Goal: Information Seeking & Learning: Learn about a topic

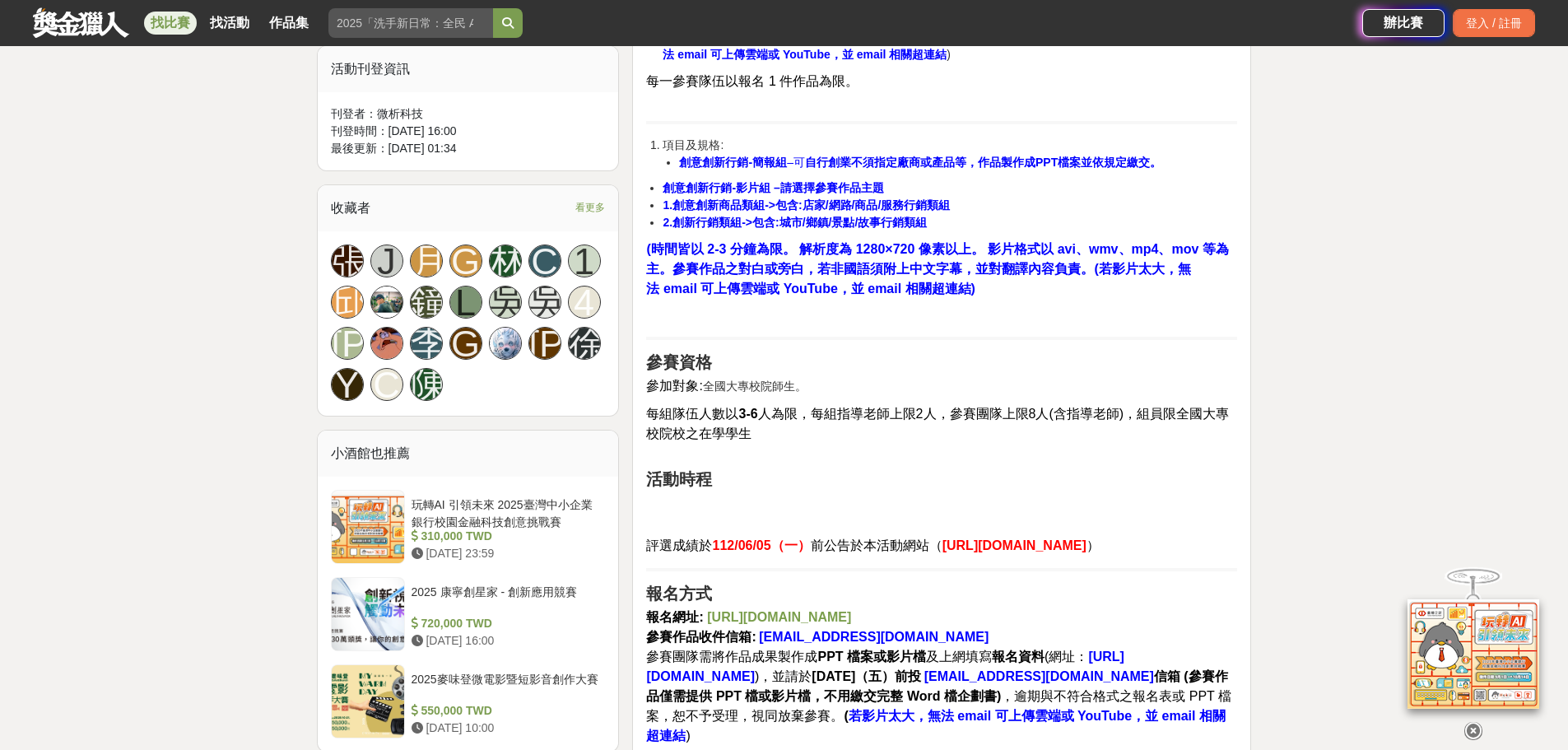
scroll to position [989, 0]
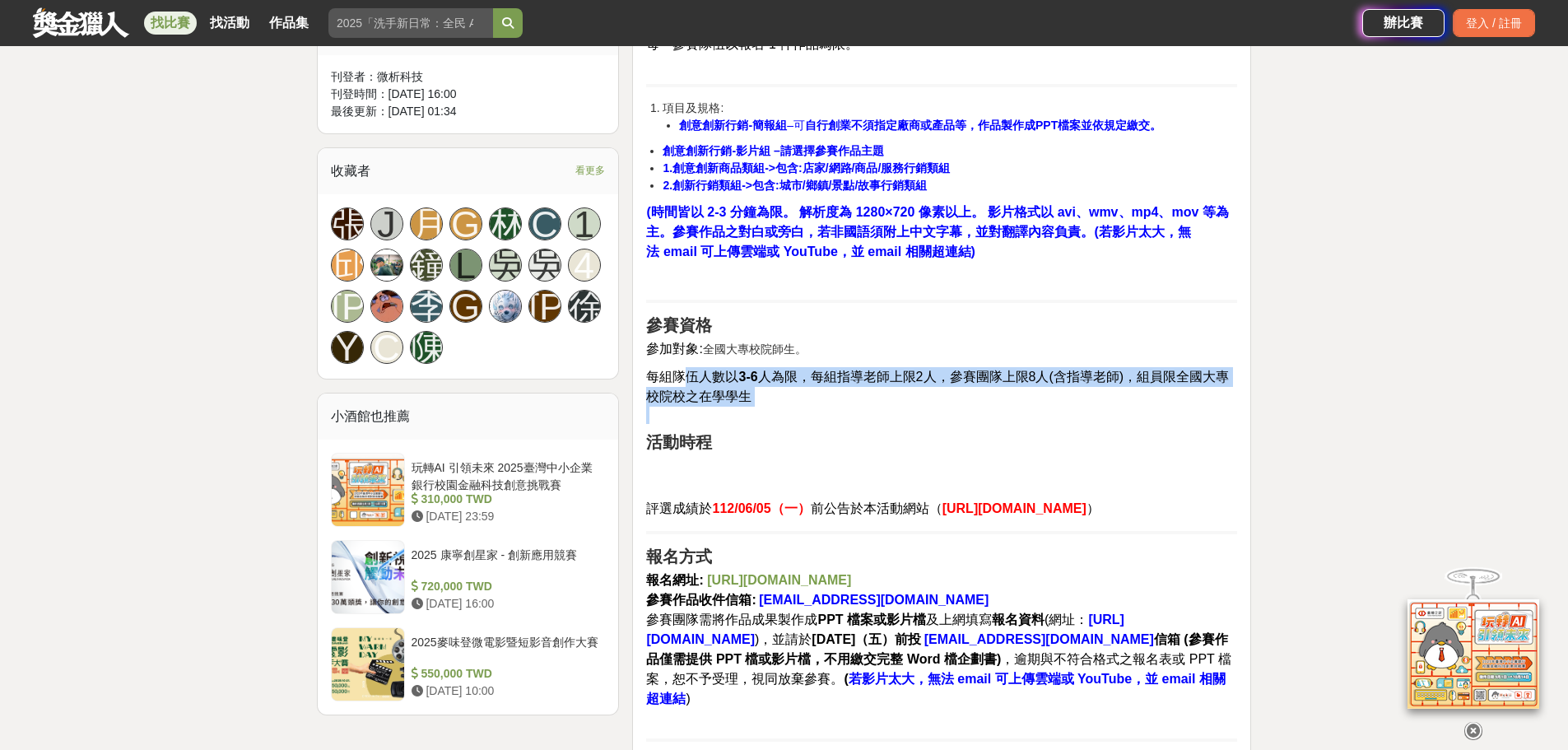
drag, startPoint x: 686, startPoint y: 385, endPoint x: 841, endPoint y: 434, distance: 162.6
click at [831, 424] on p "每組隊伍人數以 3-6 人為限，每組指導老師上限2人，參賽團隊上限8人(含指導老師)，組員限全國大專校院校之在學學生" at bounding box center [942, 395] width 591 height 57
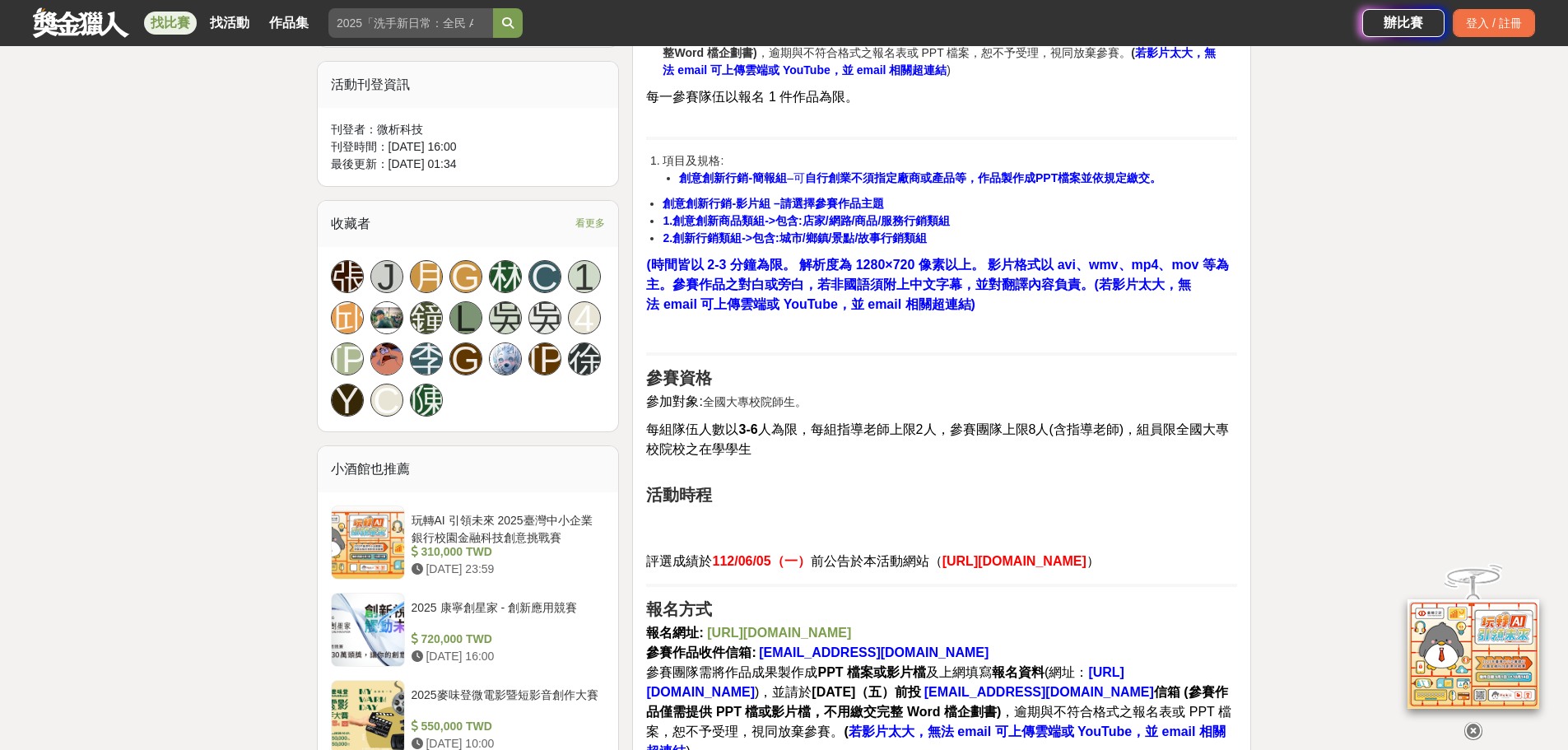
scroll to position [906, 0]
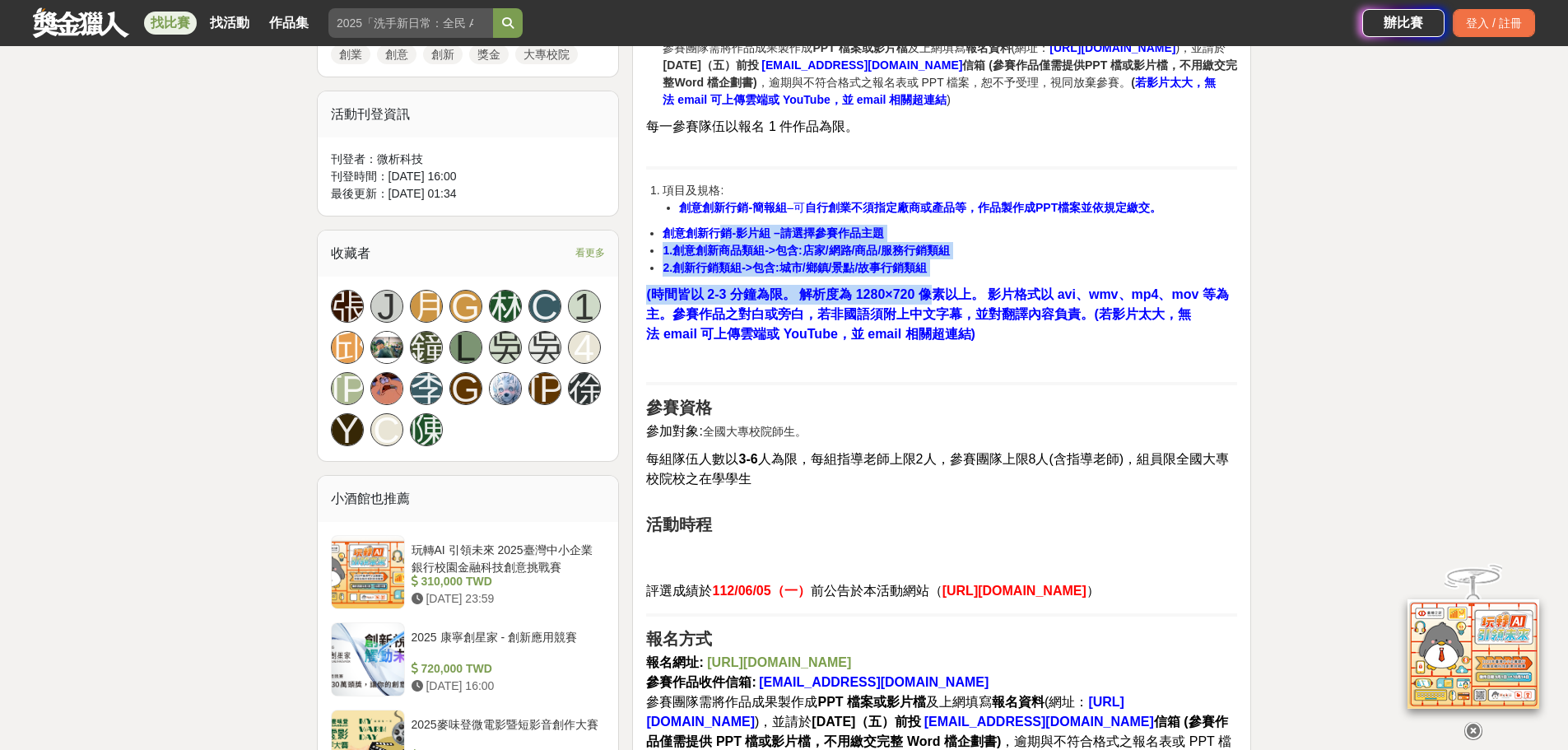
drag, startPoint x: 718, startPoint y: 255, endPoint x: 955, endPoint y: 295, distance: 240.4
click at [981, 277] on li "2.創新行銷類組->包含:城市/鄉鎮/景點/故事行銷類組" at bounding box center [951, 268] width 575 height 17
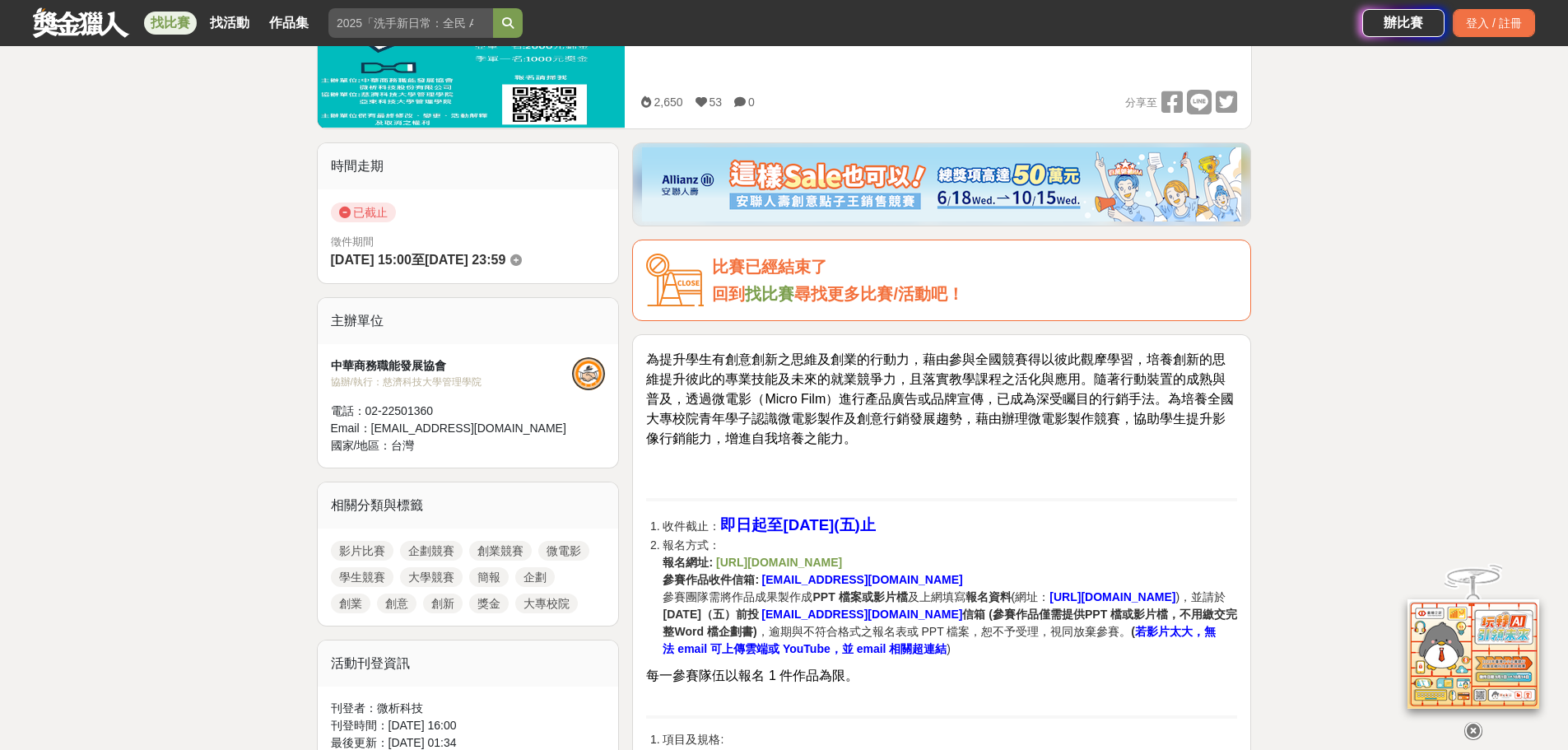
scroll to position [577, 0]
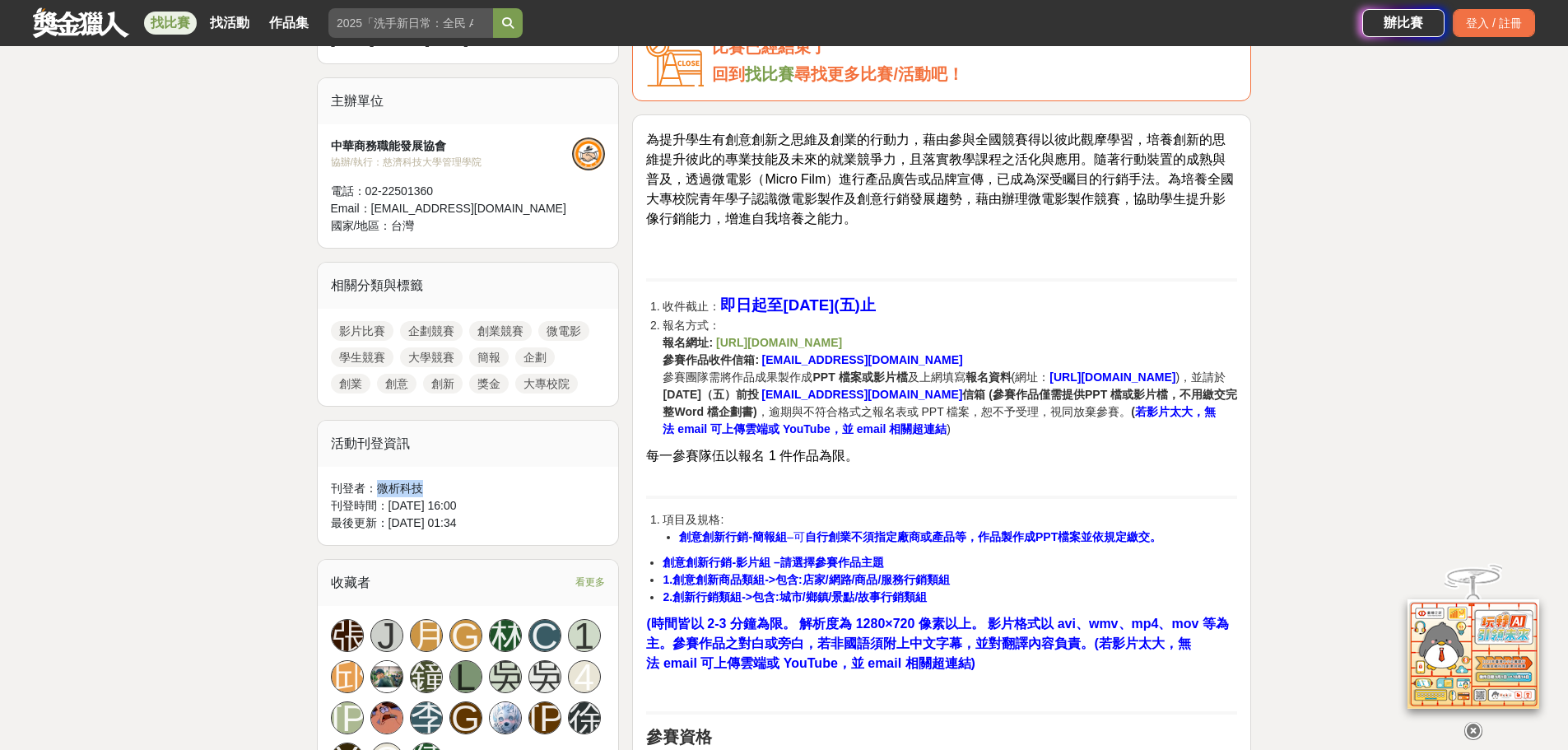
drag, startPoint x: 439, startPoint y: 485, endPoint x: 379, endPoint y: 485, distance: 60.0
click at [379, 485] on div "刊登者： 微析科技" at bounding box center [468, 488] width 275 height 17
click at [1067, 339] on li "報名方式： 報名網址: [URL][DOMAIN_NAME] 參賽作品收件信箱: [EMAIL_ADDRESS][DOMAIN_NAME] 參賽團隊需將作品成…" at bounding box center [951, 378] width 575 height 121
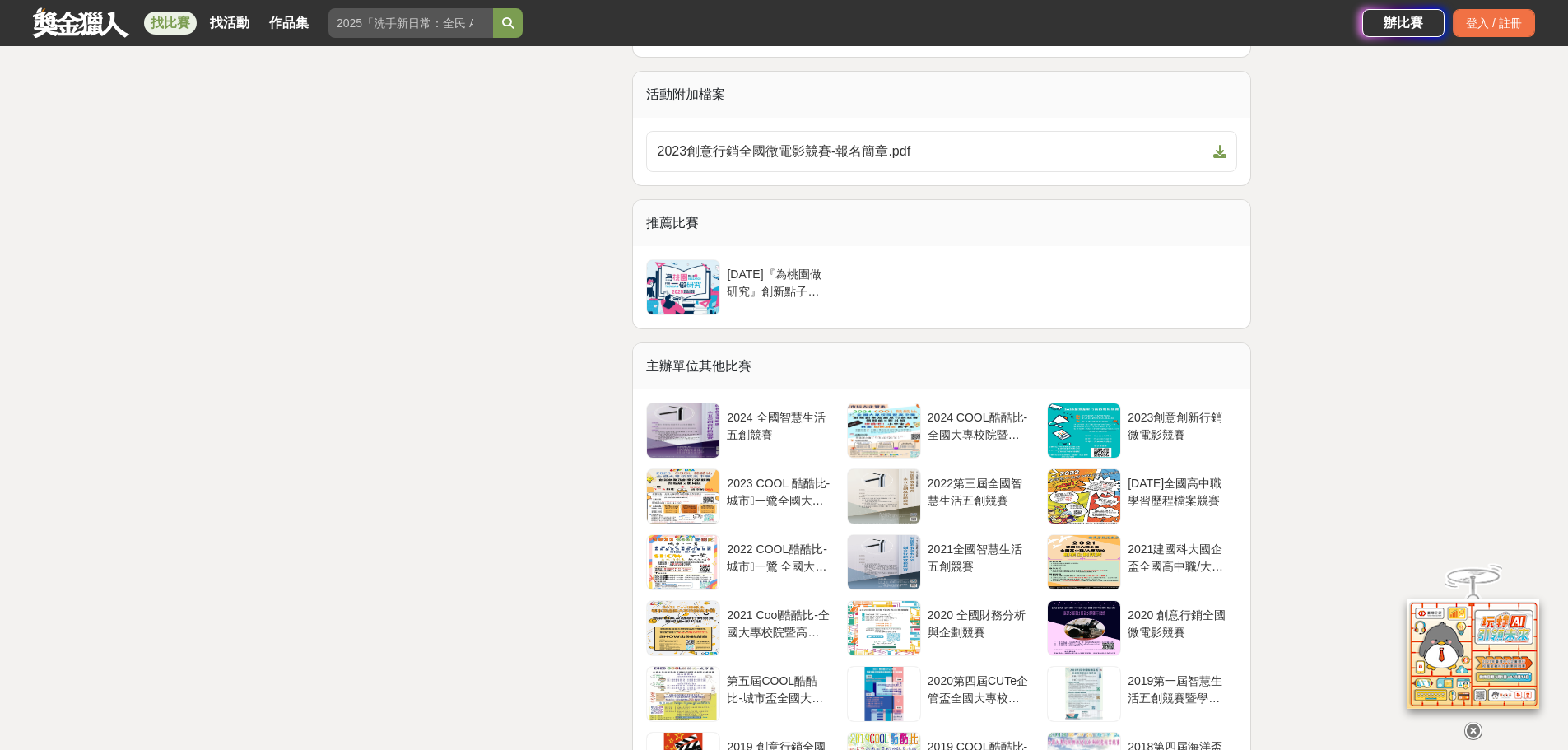
scroll to position [3624, 0]
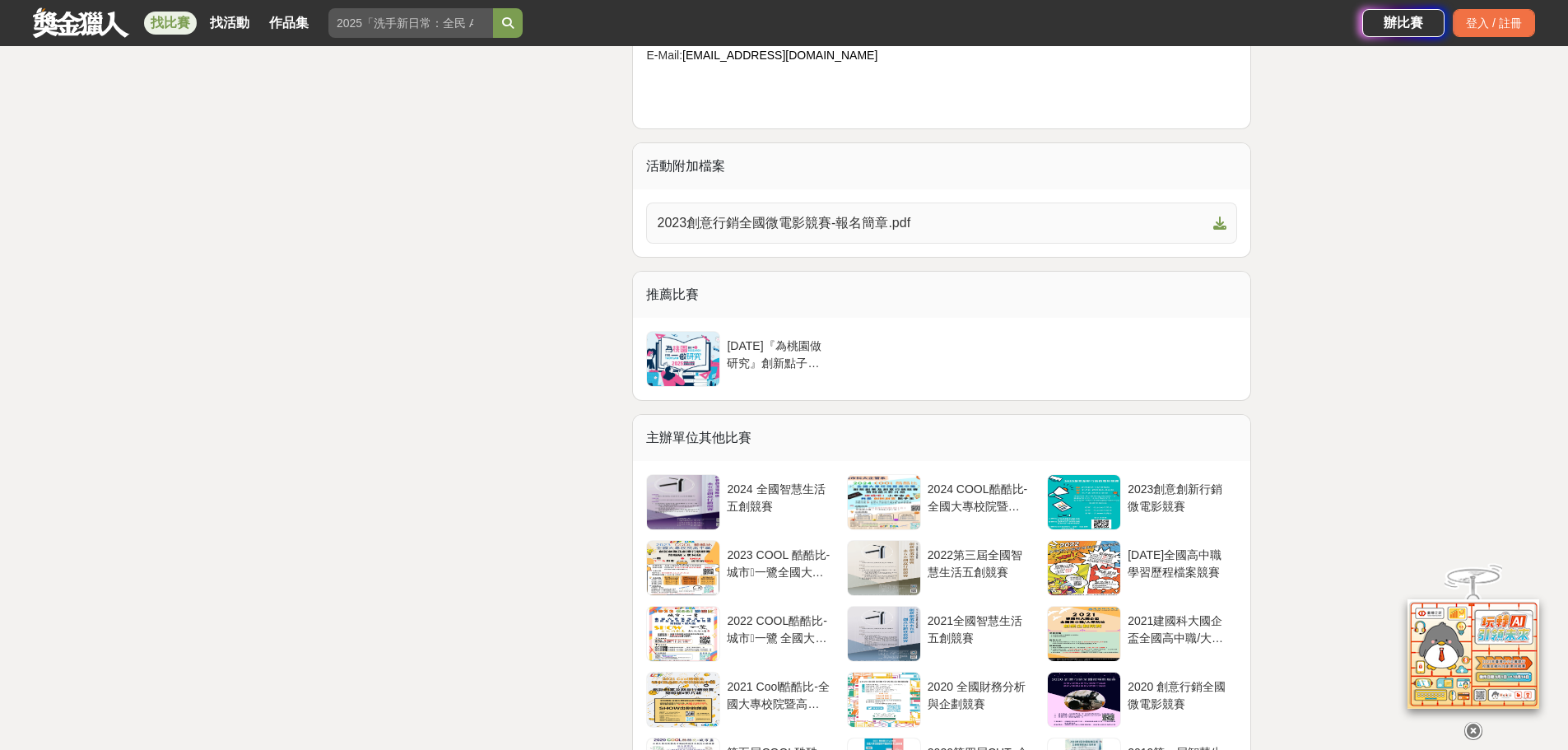
click at [974, 233] on span "2023創意行銷全國微電影競賽-報名簡章.pdf" at bounding box center [932, 223] width 550 height 20
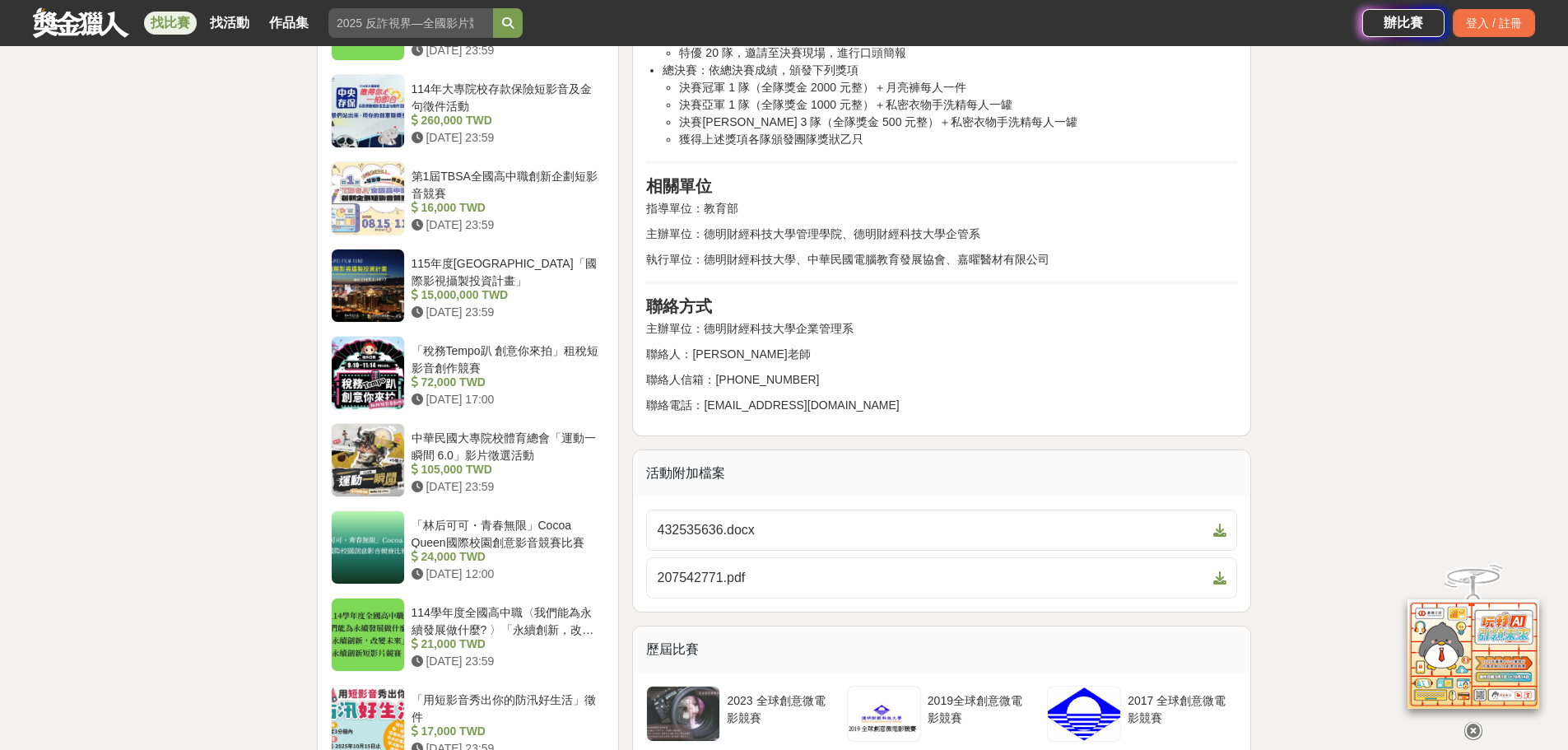
scroll to position [1647, 0]
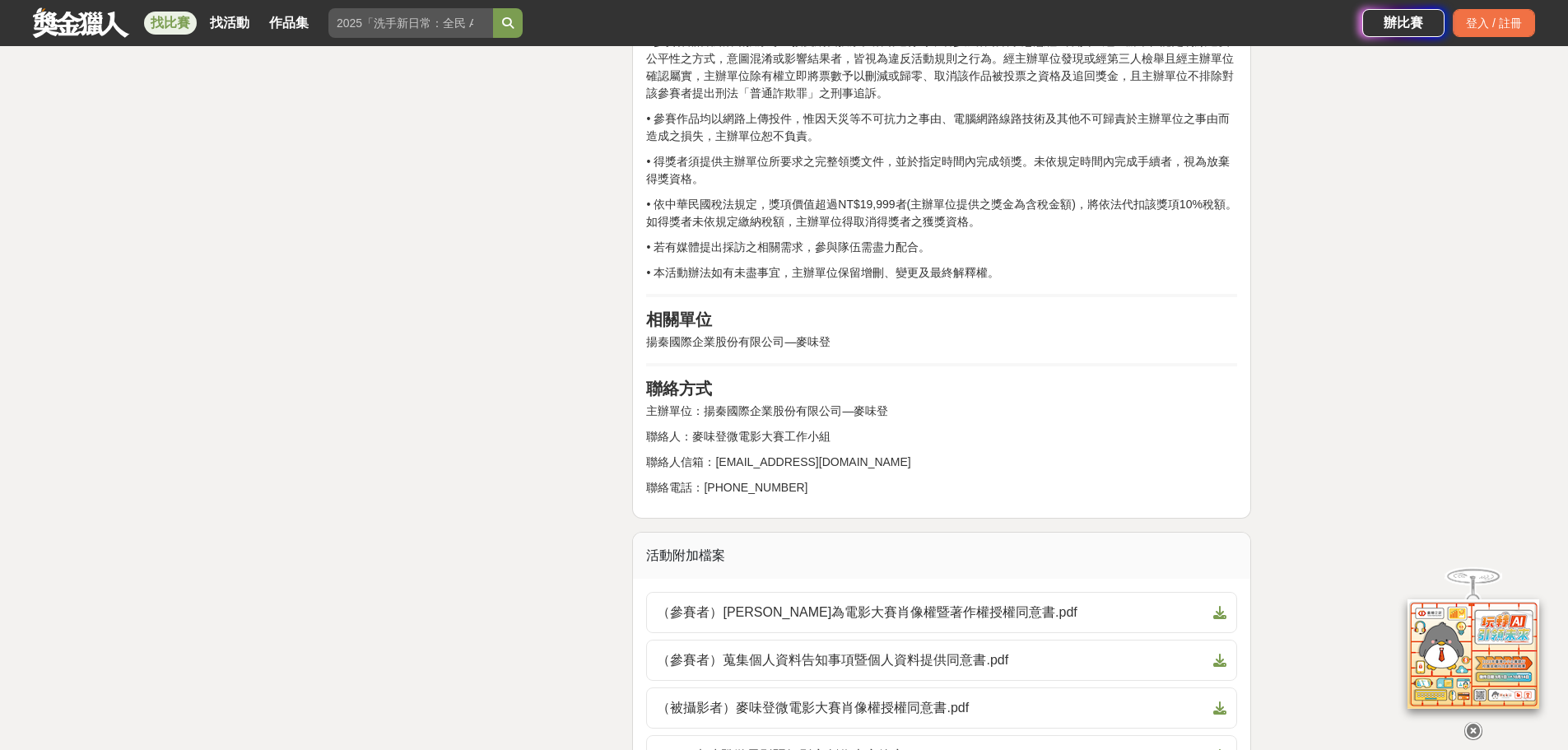
scroll to position [2800, 0]
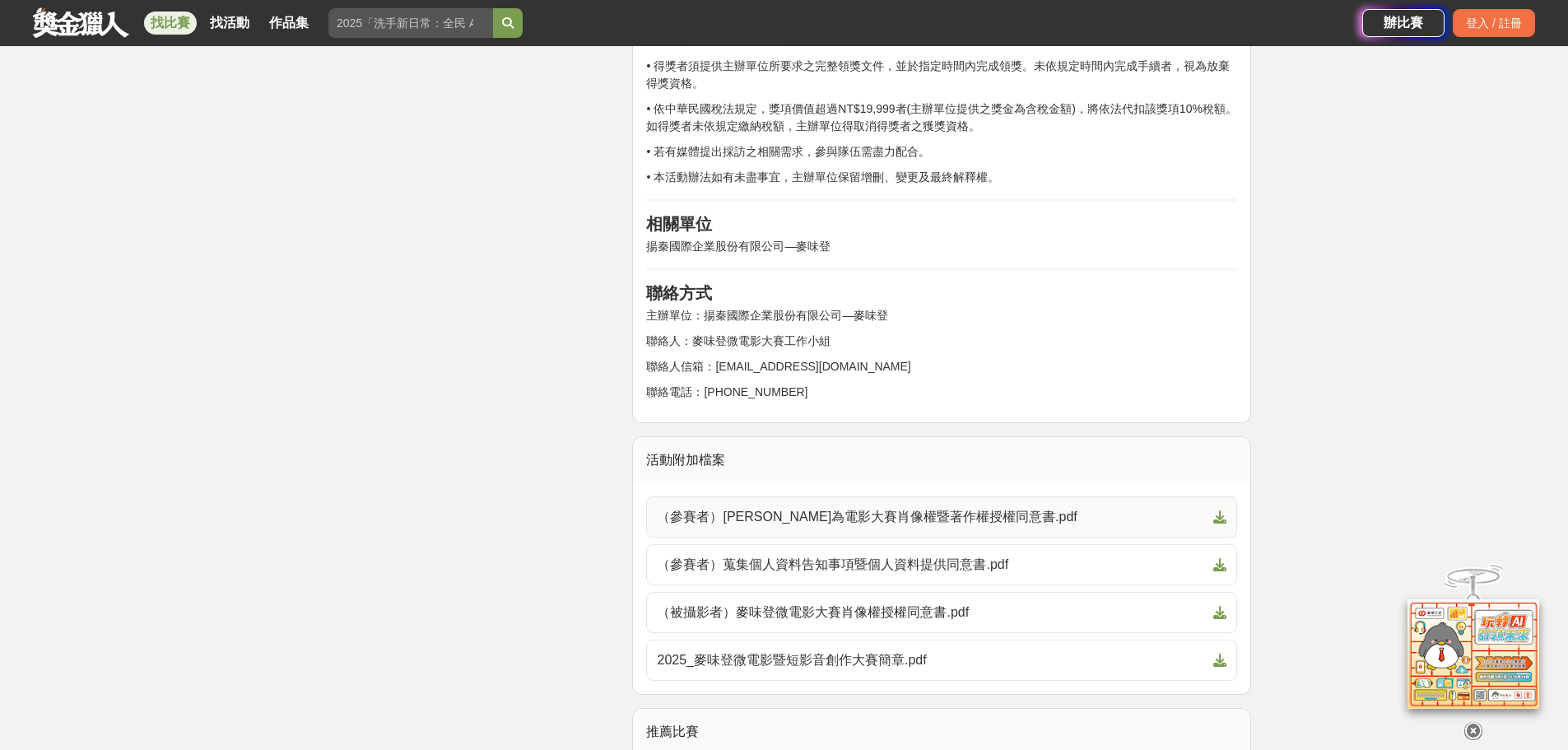
click at [1223, 517] on icon at bounding box center [1219, 516] width 13 height 13
click at [1222, 559] on icon at bounding box center [1219, 564] width 13 height 13
click at [1224, 614] on icon at bounding box center [1219, 612] width 13 height 13
click at [1225, 661] on icon at bounding box center [1219, 659] width 13 height 13
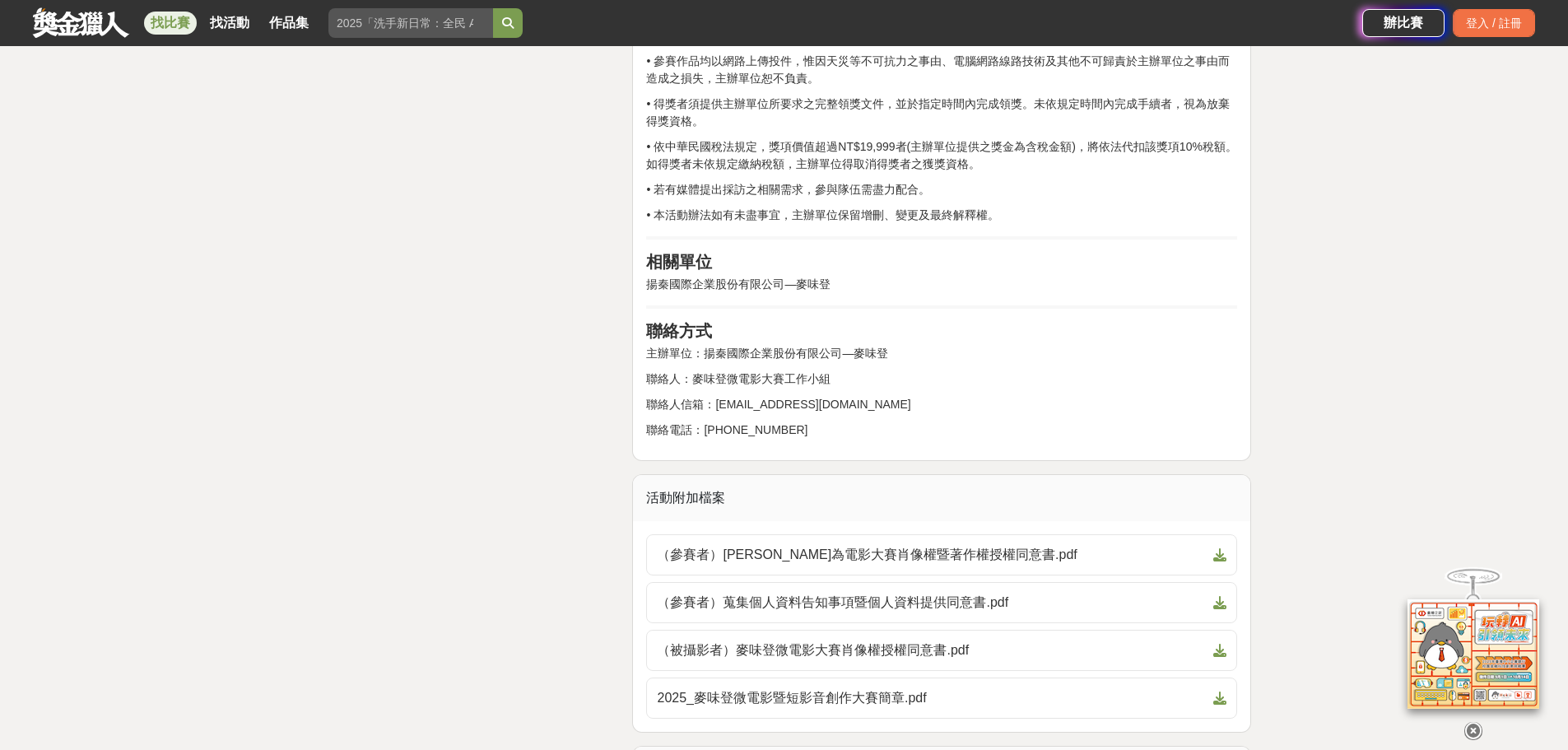
scroll to position [2553, 0]
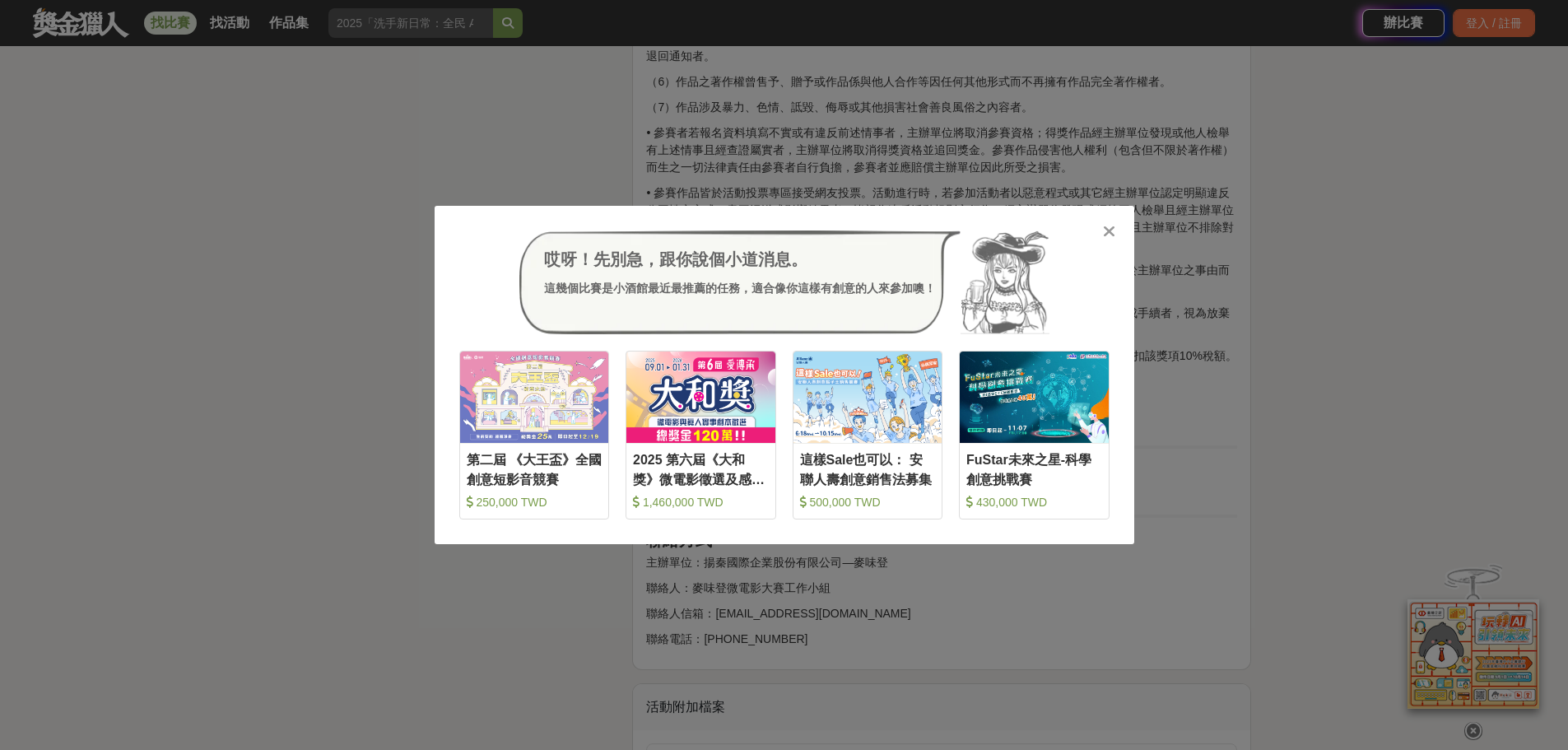
click at [1113, 225] on icon at bounding box center [1109, 231] width 12 height 17
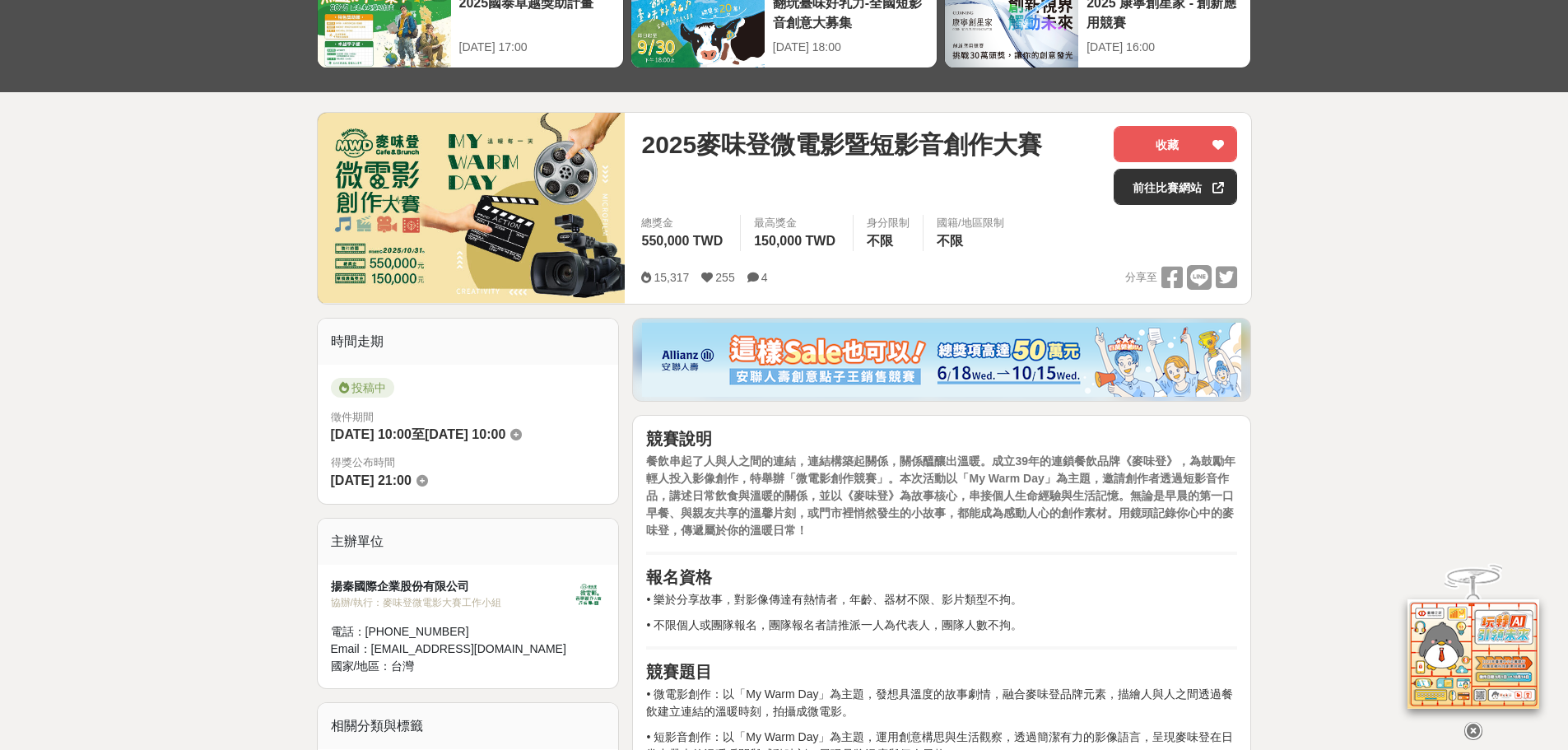
scroll to position [0, 0]
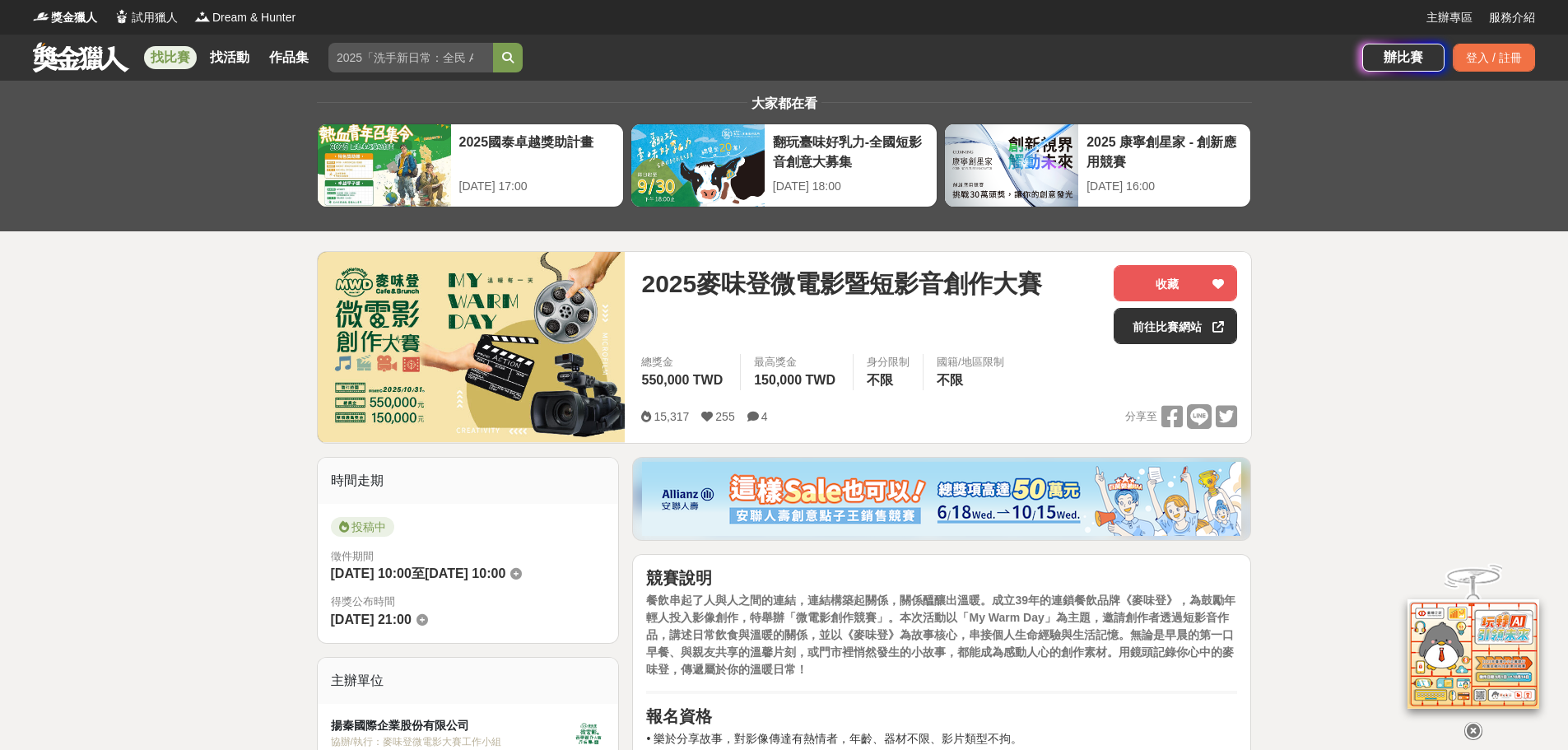
click at [750, 419] on icon at bounding box center [754, 417] width 12 height 12
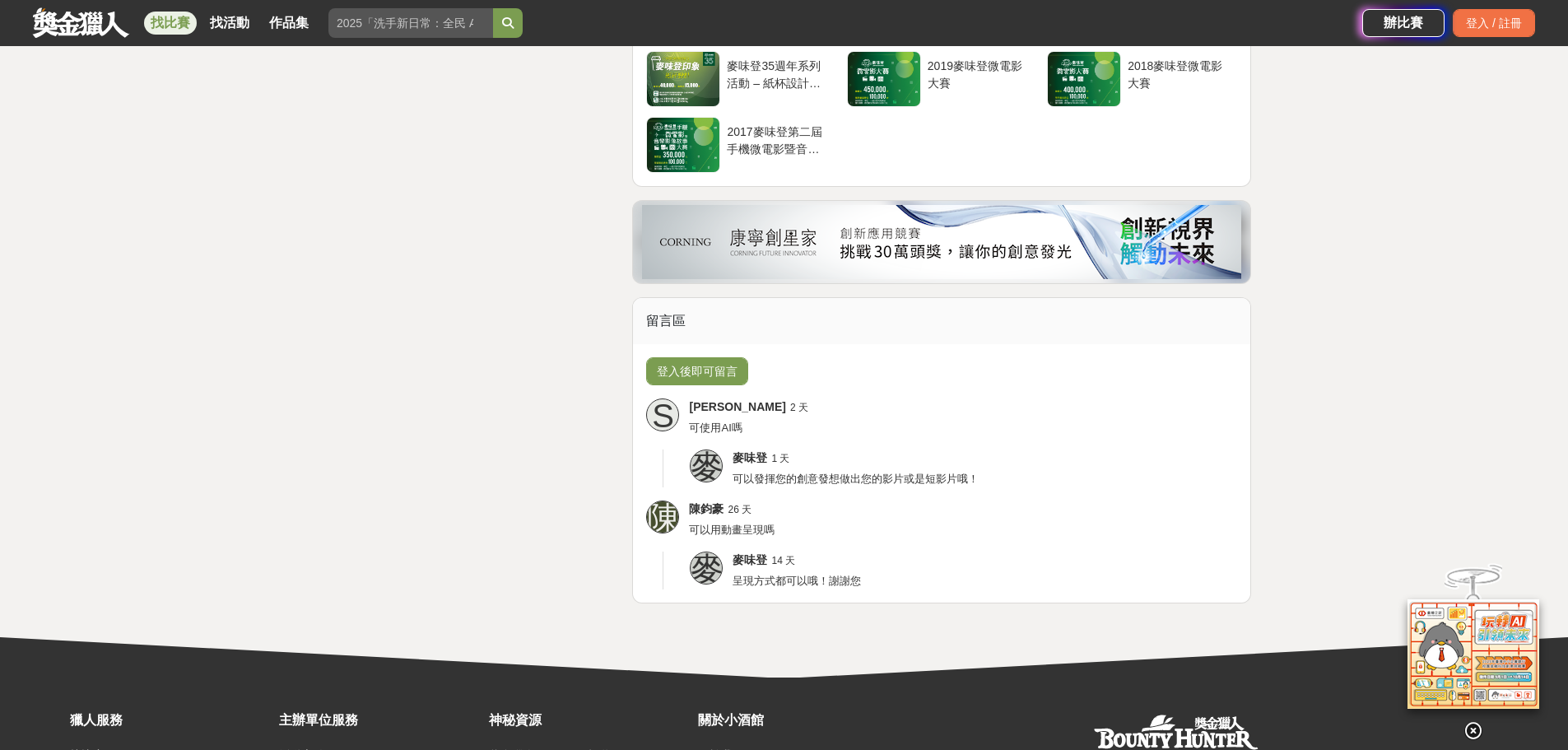
scroll to position [3835, 0]
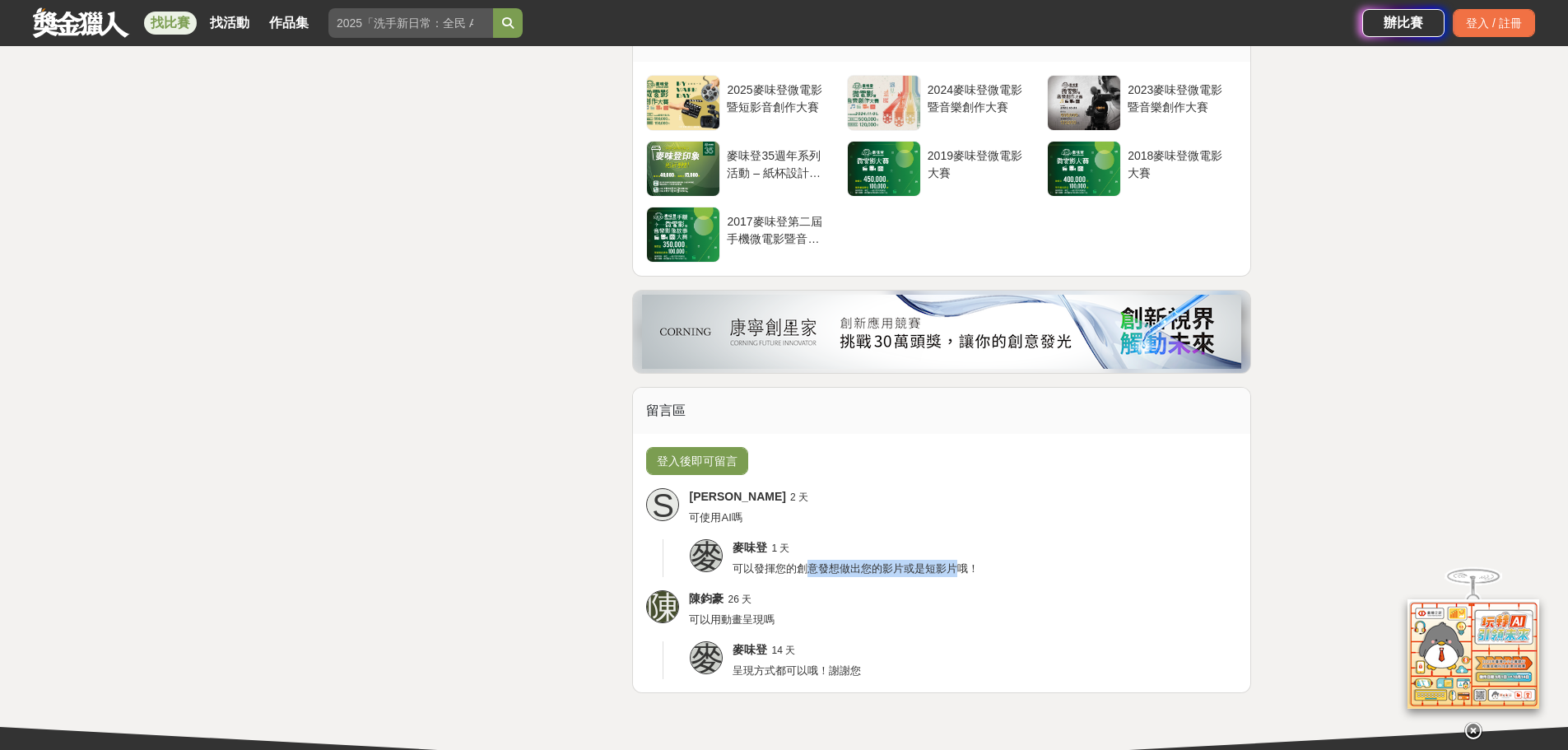
drag, startPoint x: 803, startPoint y: 570, endPoint x: 988, endPoint y: 567, distance: 185.0
click at [977, 569] on span "可以發揮您的創意發想做出您的影片或是短影片哦！" at bounding box center [856, 568] width 247 height 12
click at [992, 565] on div "麥味登 1 天 可以發揮您的創意發想做出您的影片或是短影片哦！" at bounding box center [985, 558] width 505 height 38
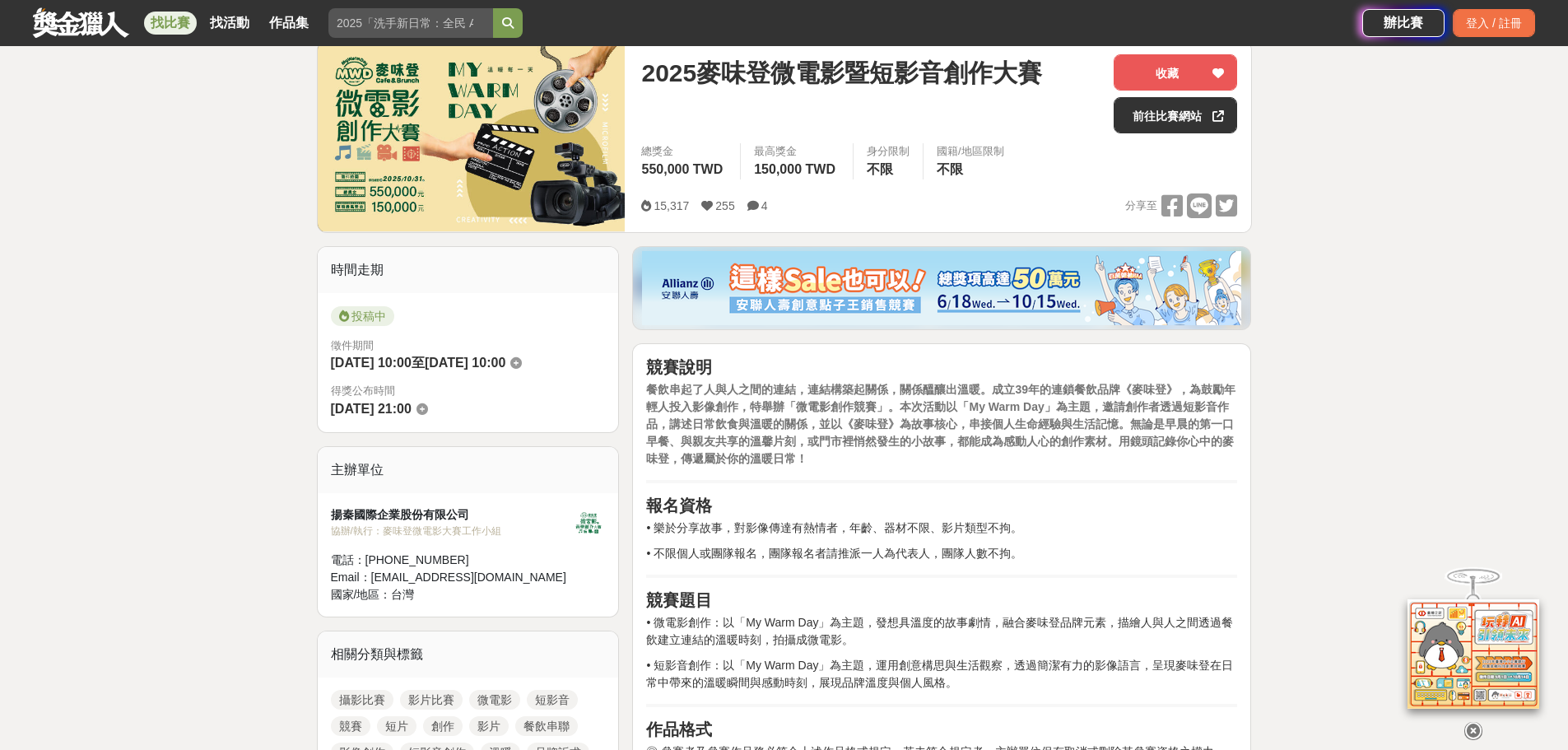
scroll to position [0, 0]
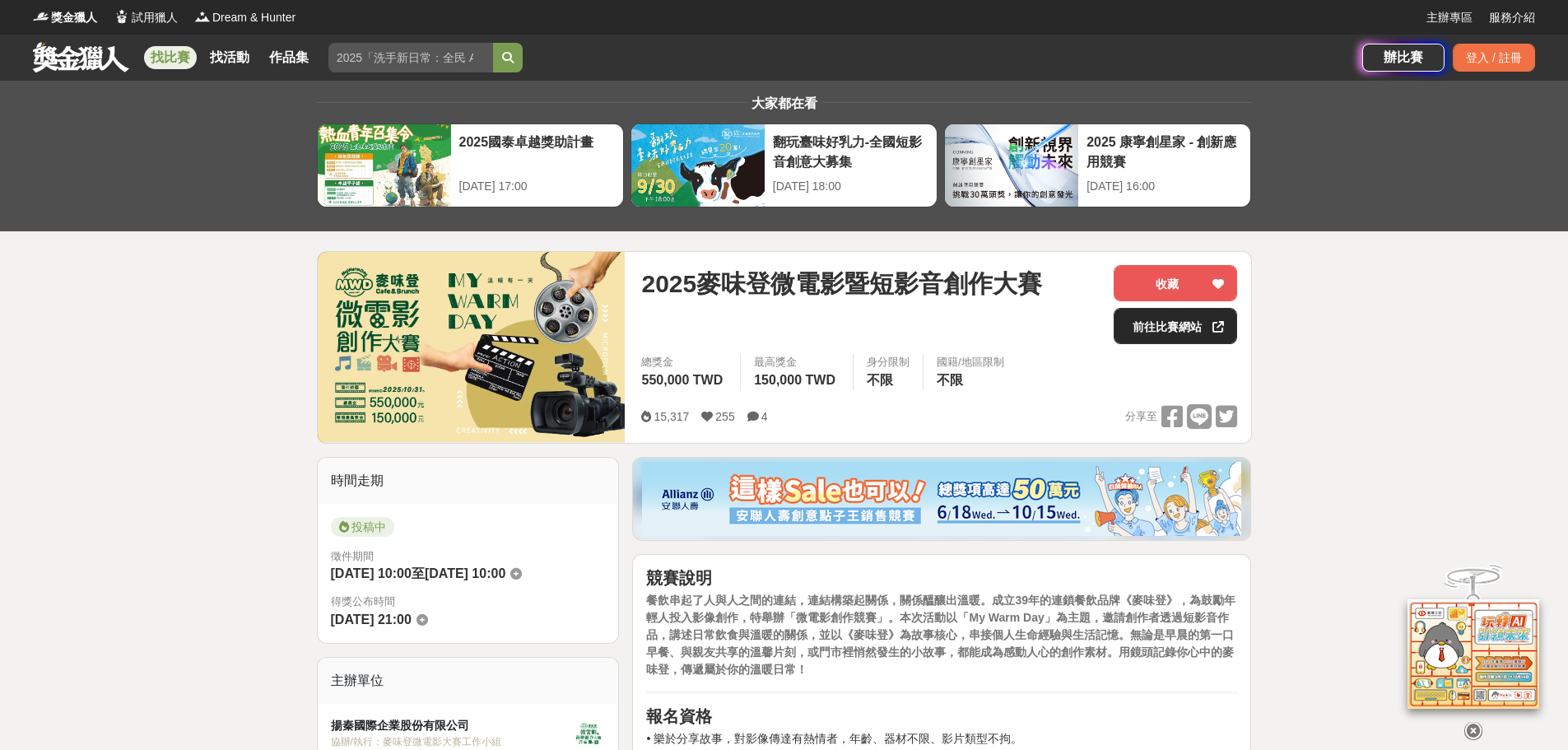
click at [1150, 332] on link "前往比賽網站" at bounding box center [1175, 326] width 123 height 36
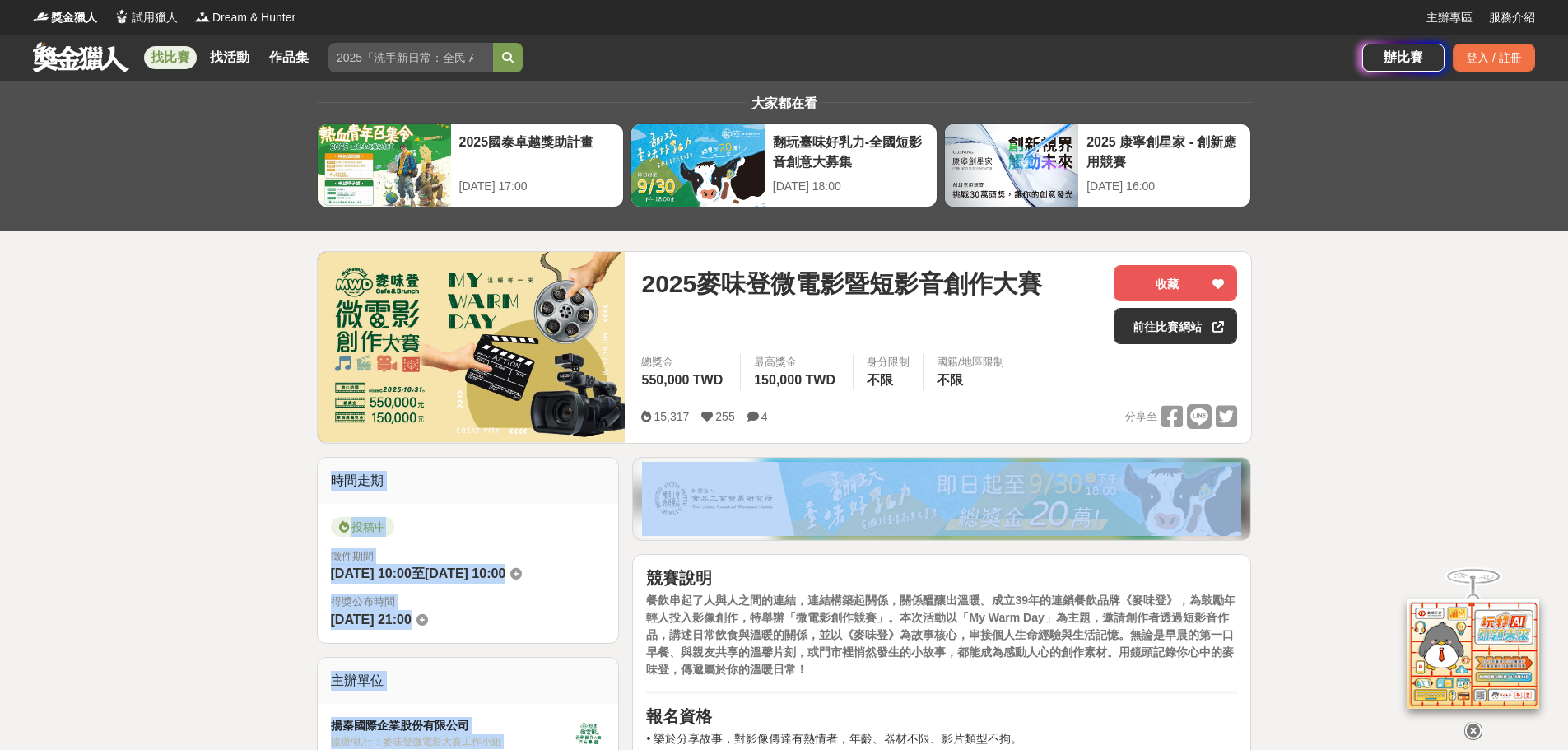
drag, startPoint x: 1172, startPoint y: 418, endPoint x: 1170, endPoint y: 526, distance: 108.0
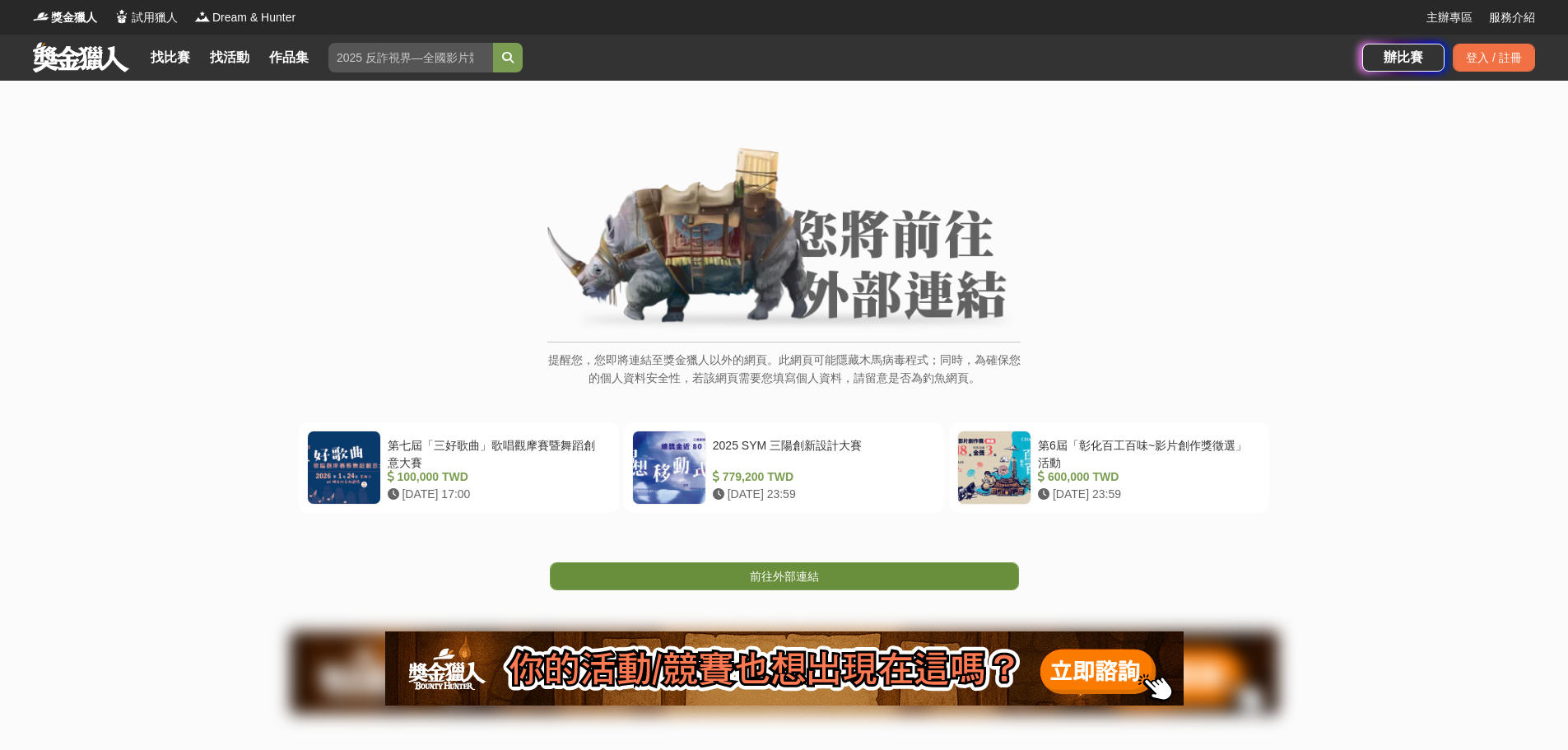
click at [859, 567] on link "前往外部連結" at bounding box center [784, 576] width 469 height 28
